Goal: Task Accomplishment & Management: Manage account settings

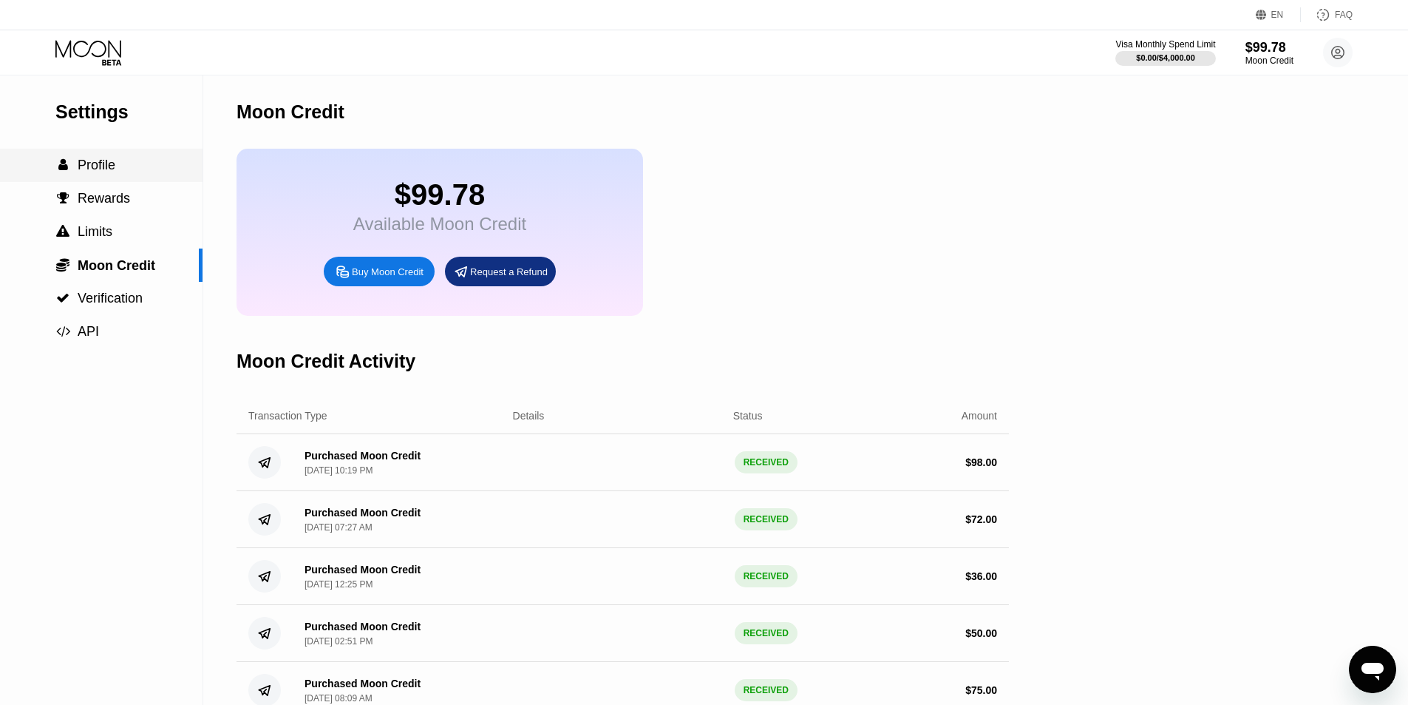
click at [75, 172] on div " Profile" at bounding box center [85, 165] width 60 height 16
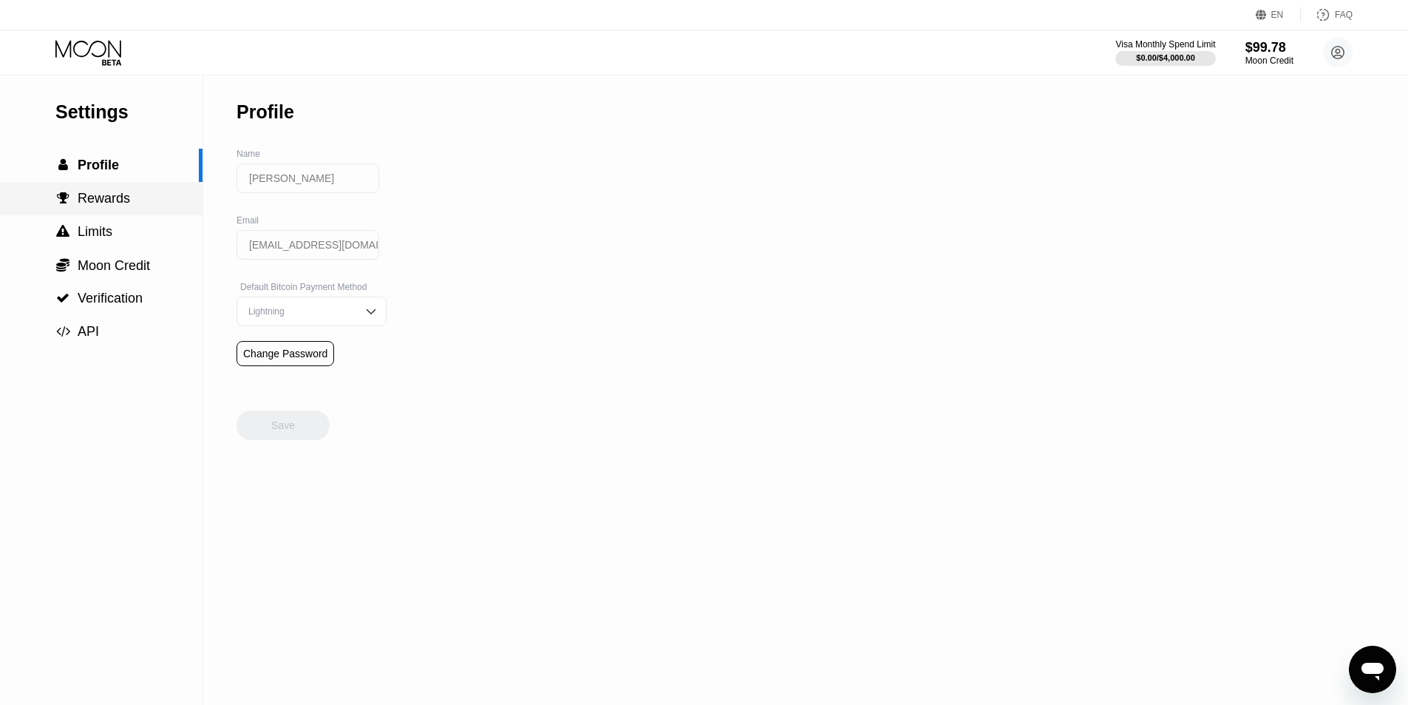
click at [93, 186] on div " Rewards" at bounding box center [101, 198] width 203 height 33
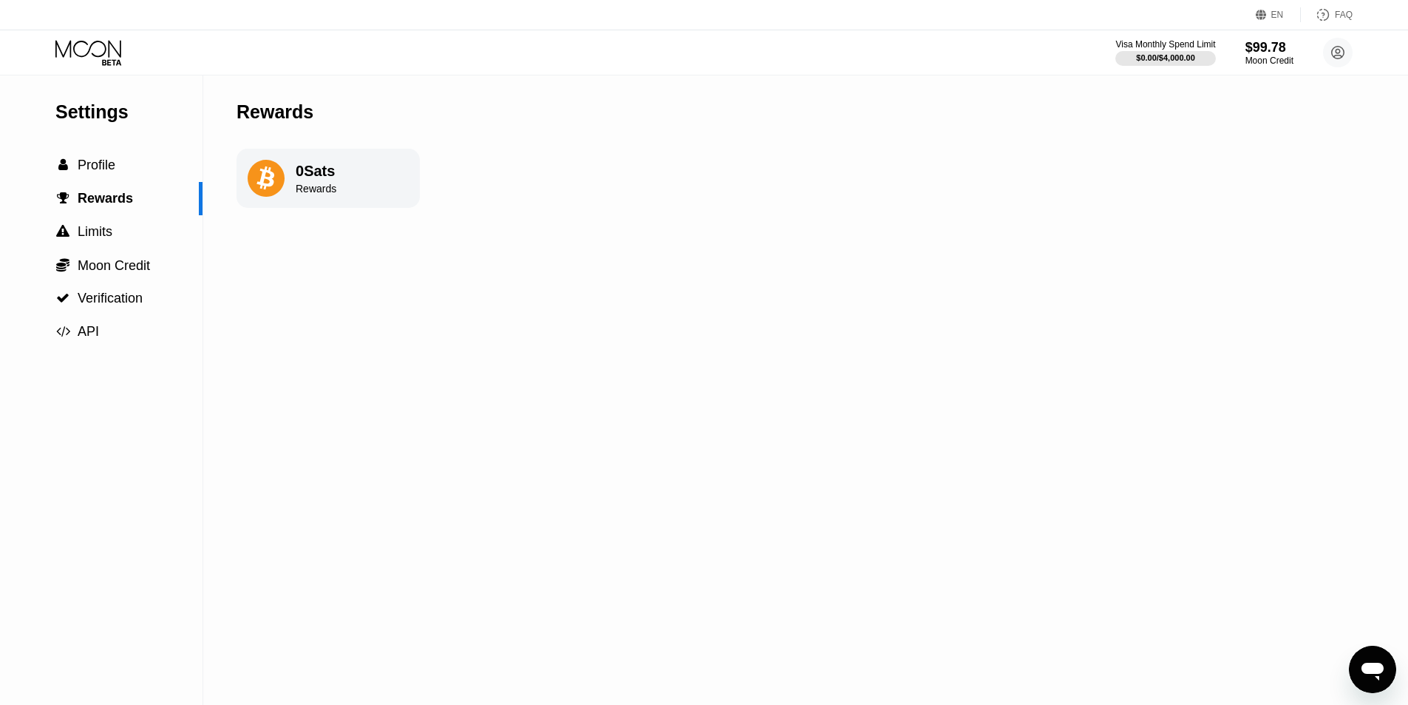
click at [109, 62] on icon at bounding box center [111, 62] width 19 height 6
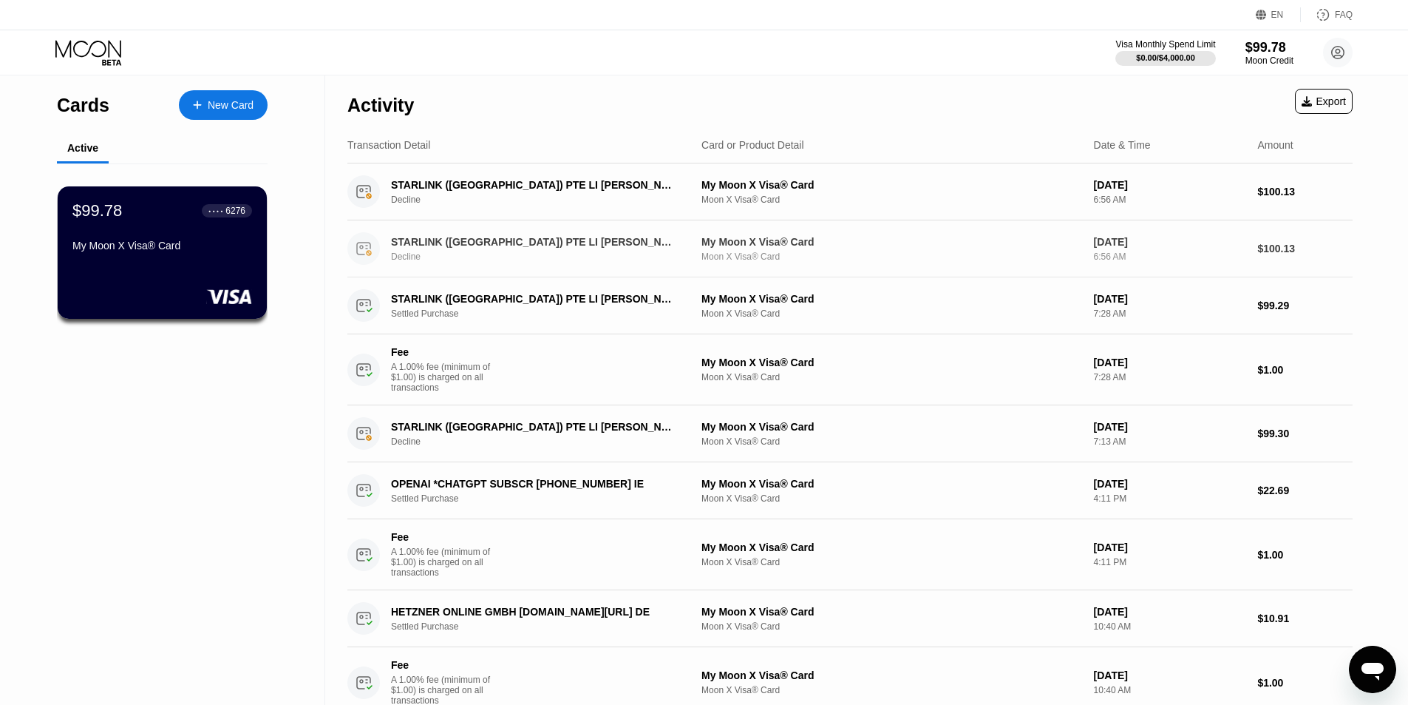
click at [376, 238] on icon at bounding box center [363, 248] width 33 height 33
